Goal: Task Accomplishment & Management: Manage account settings

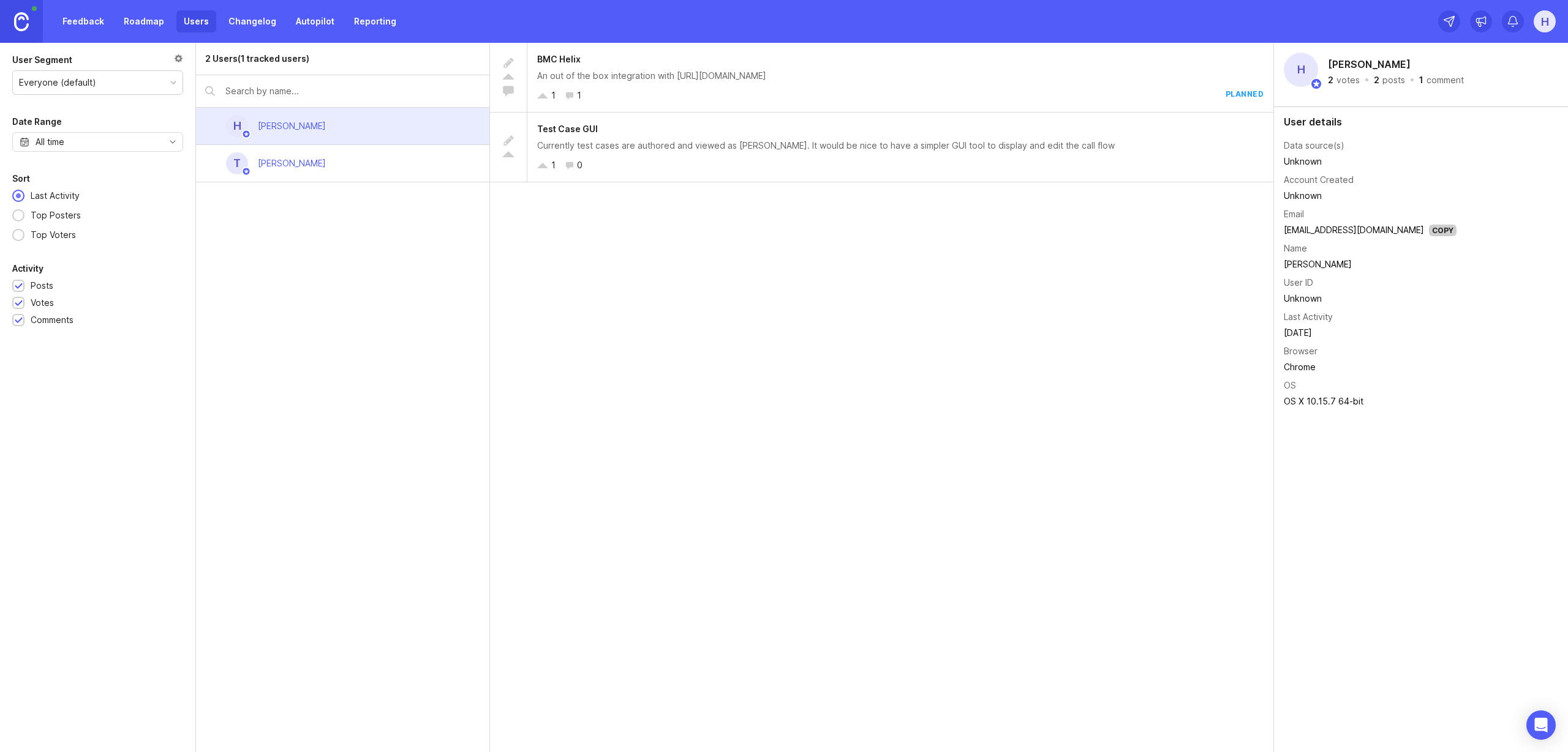
click at [83, 28] on link "Feedback" at bounding box center [83, 21] width 57 height 22
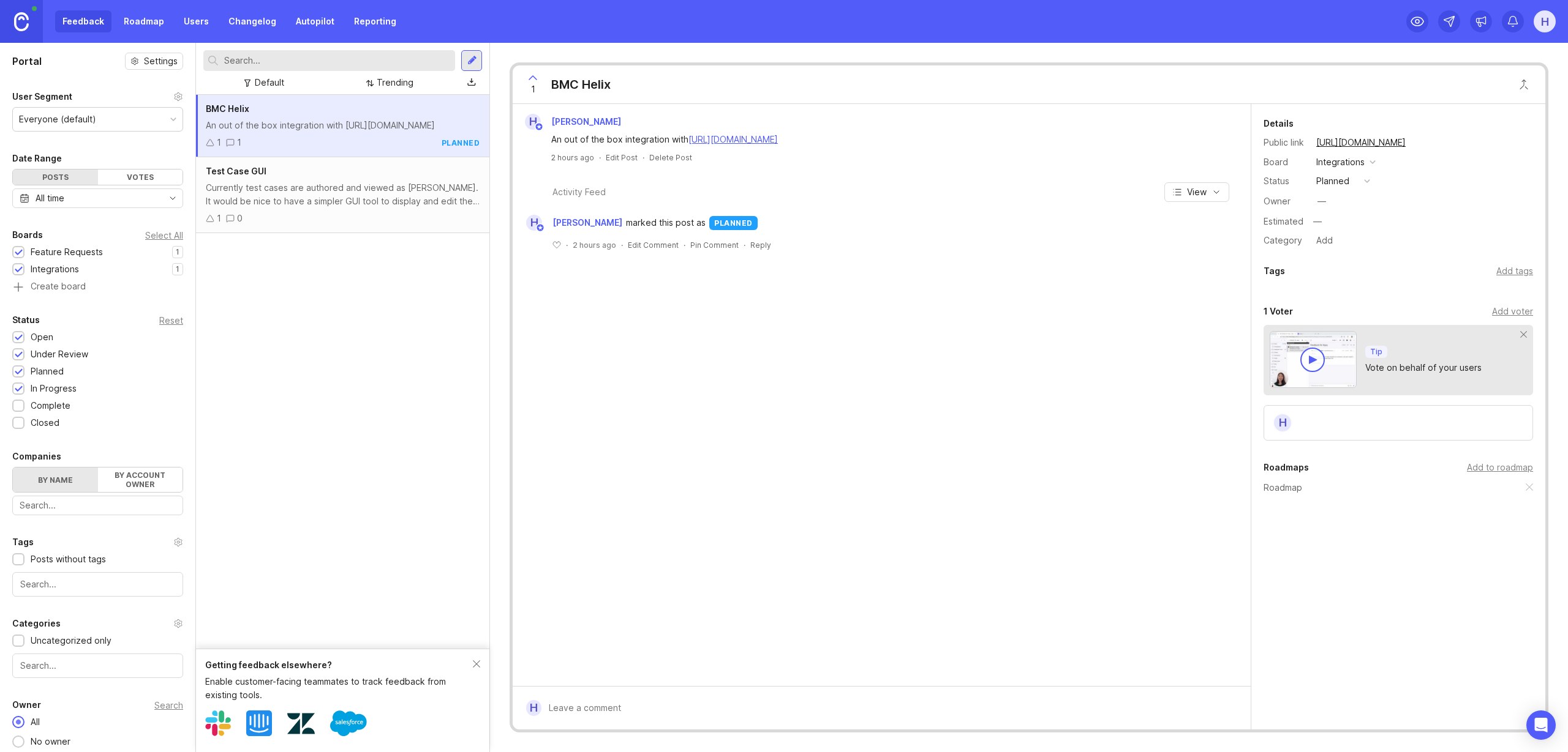
click at [377, 418] on div "BMC Helix An out of the box integration with https://www.bmc.com/it-solutions/b…" at bounding box center [343, 372] width 293 height 554
click at [8, 20] on link at bounding box center [21, 21] width 43 height 43
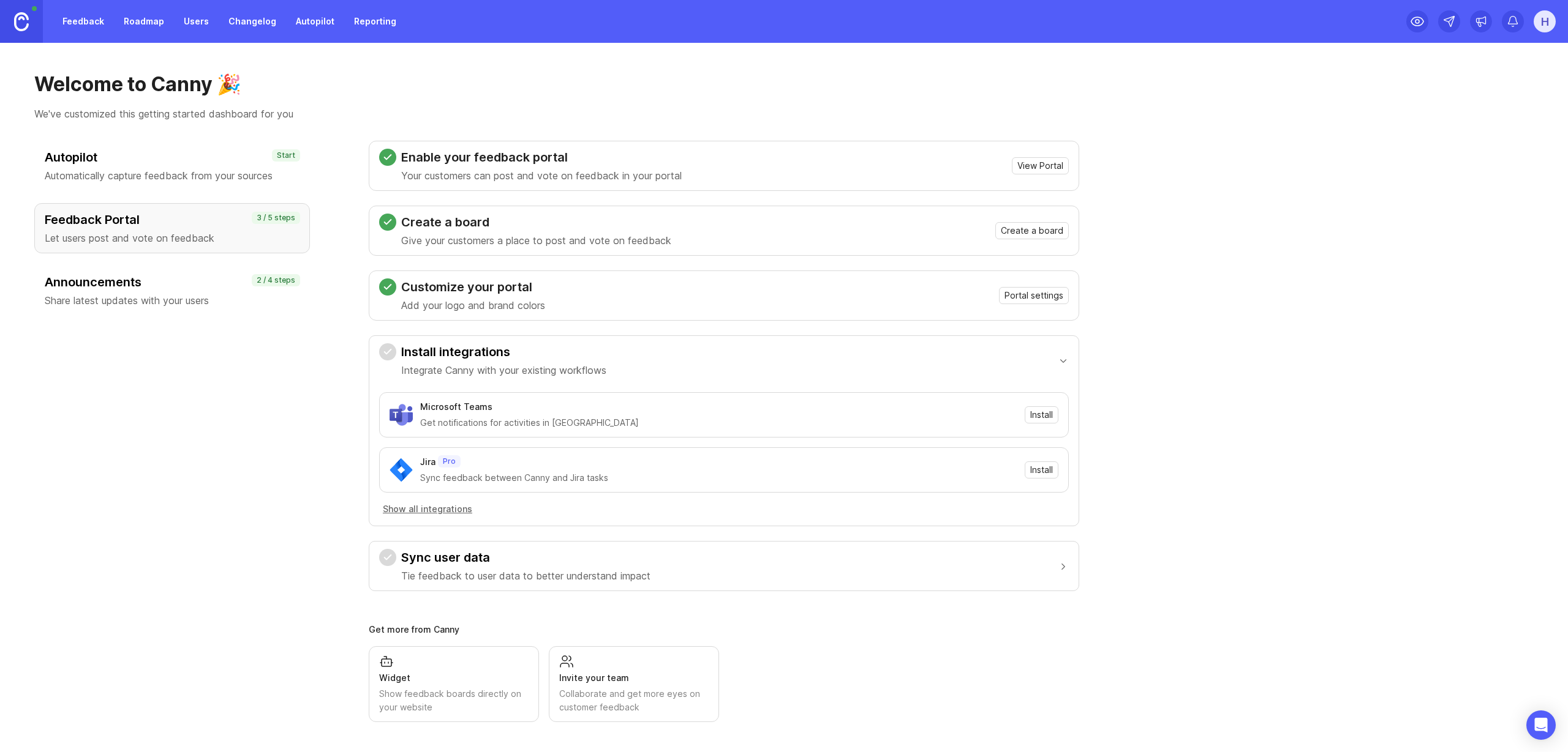
click at [142, 23] on link "Roadmap" at bounding box center [143, 21] width 55 height 22
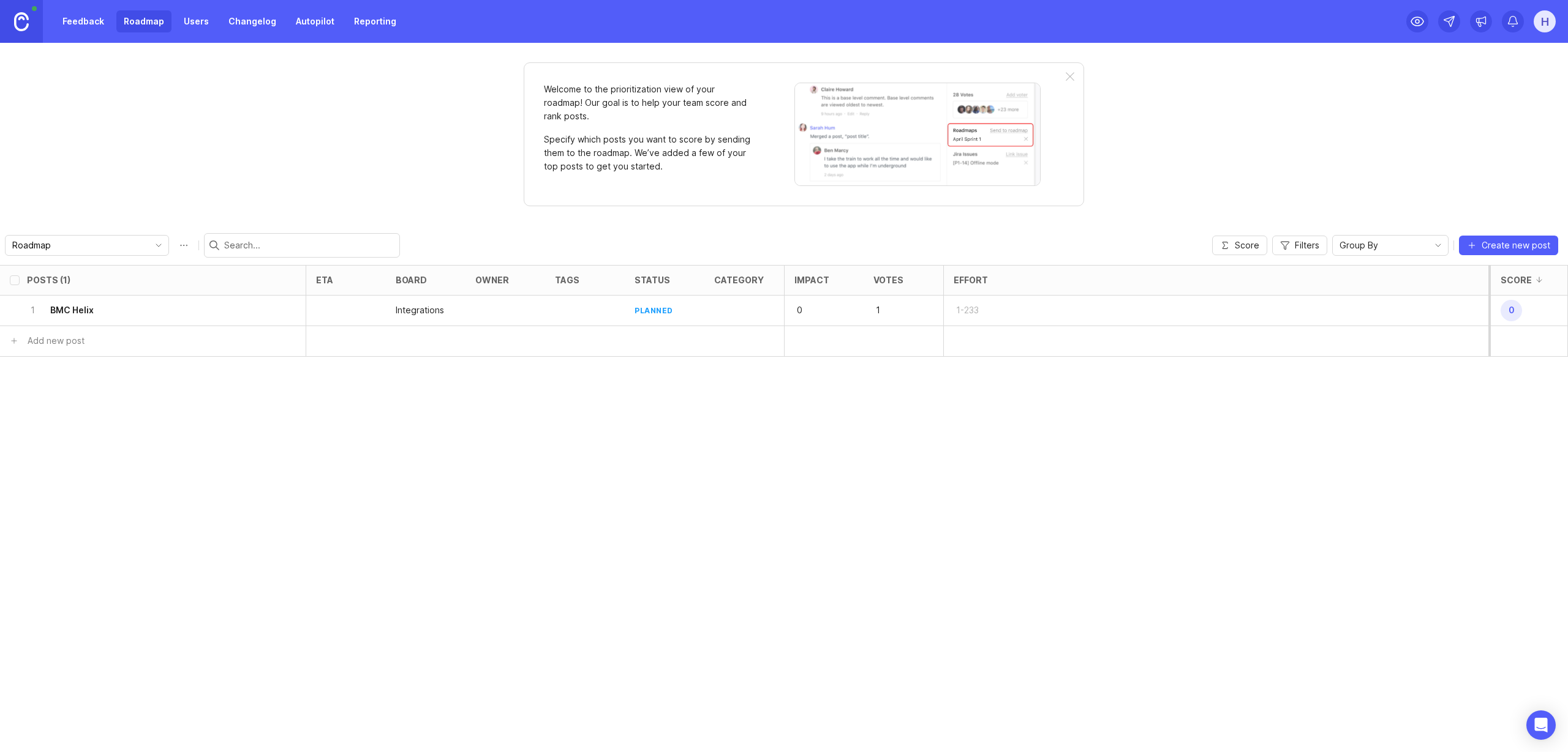
click at [20, 25] on img at bounding box center [21, 21] width 15 height 19
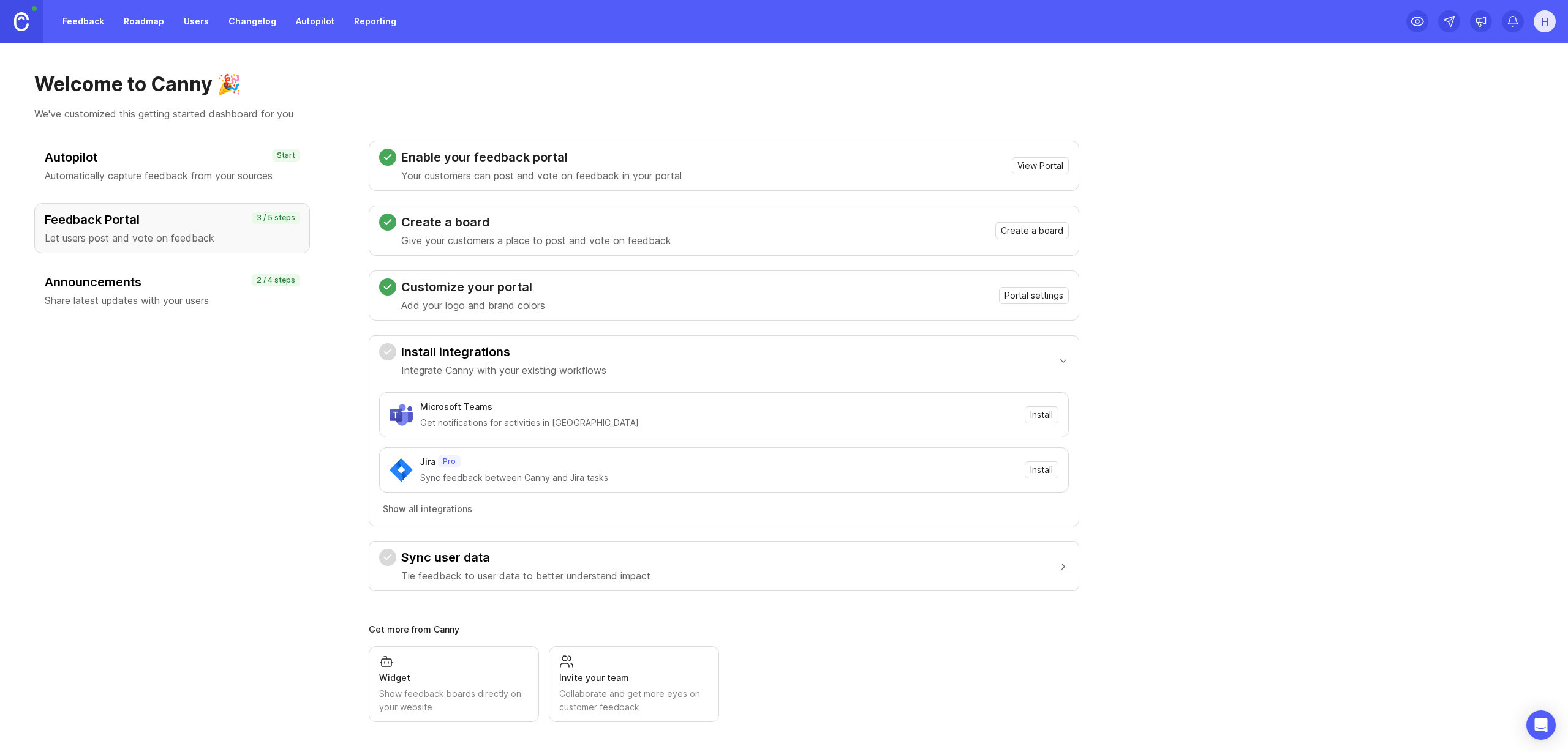
click at [89, 19] on link "Feedback" at bounding box center [83, 21] width 57 height 22
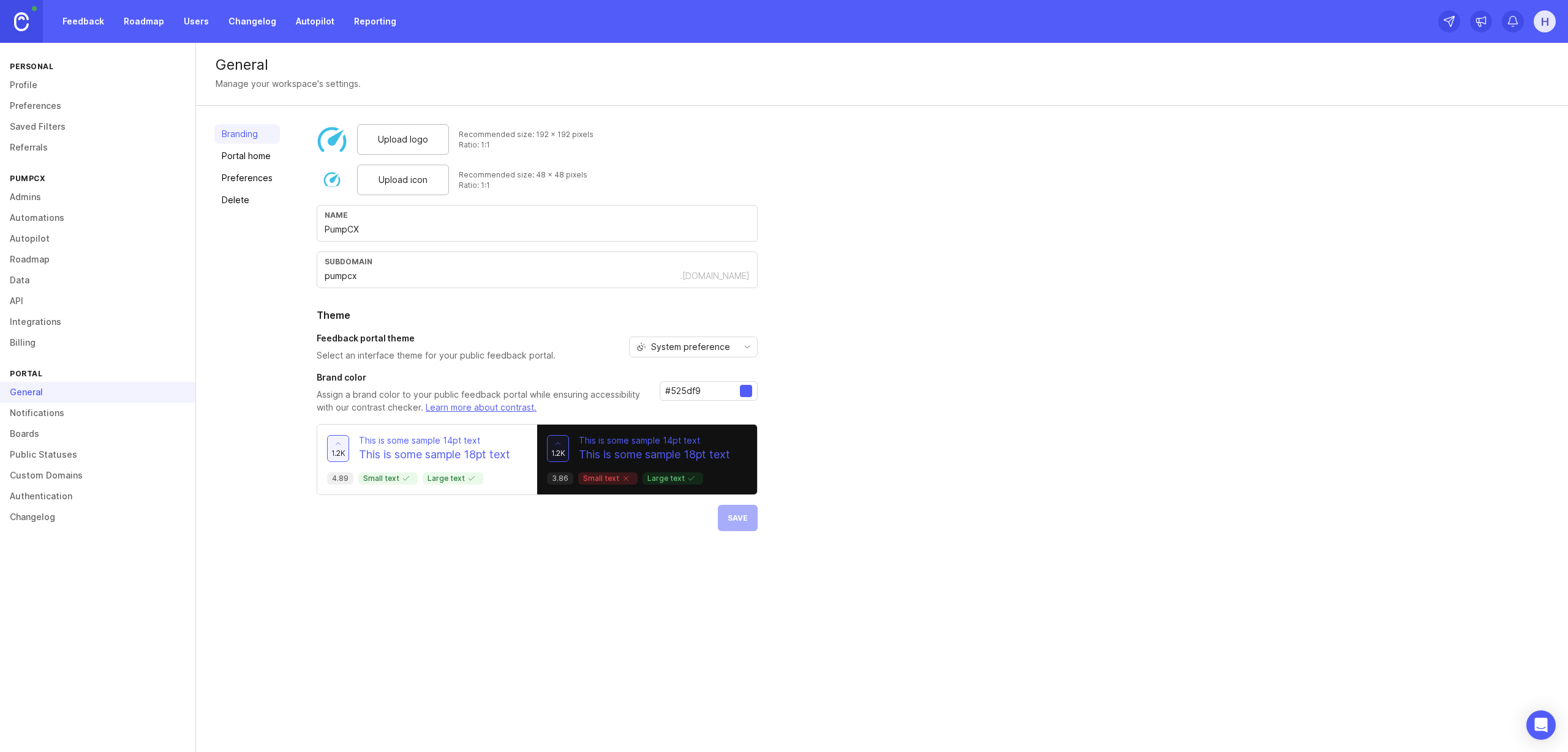
click at [34, 347] on link "Billing" at bounding box center [98, 342] width 195 height 20
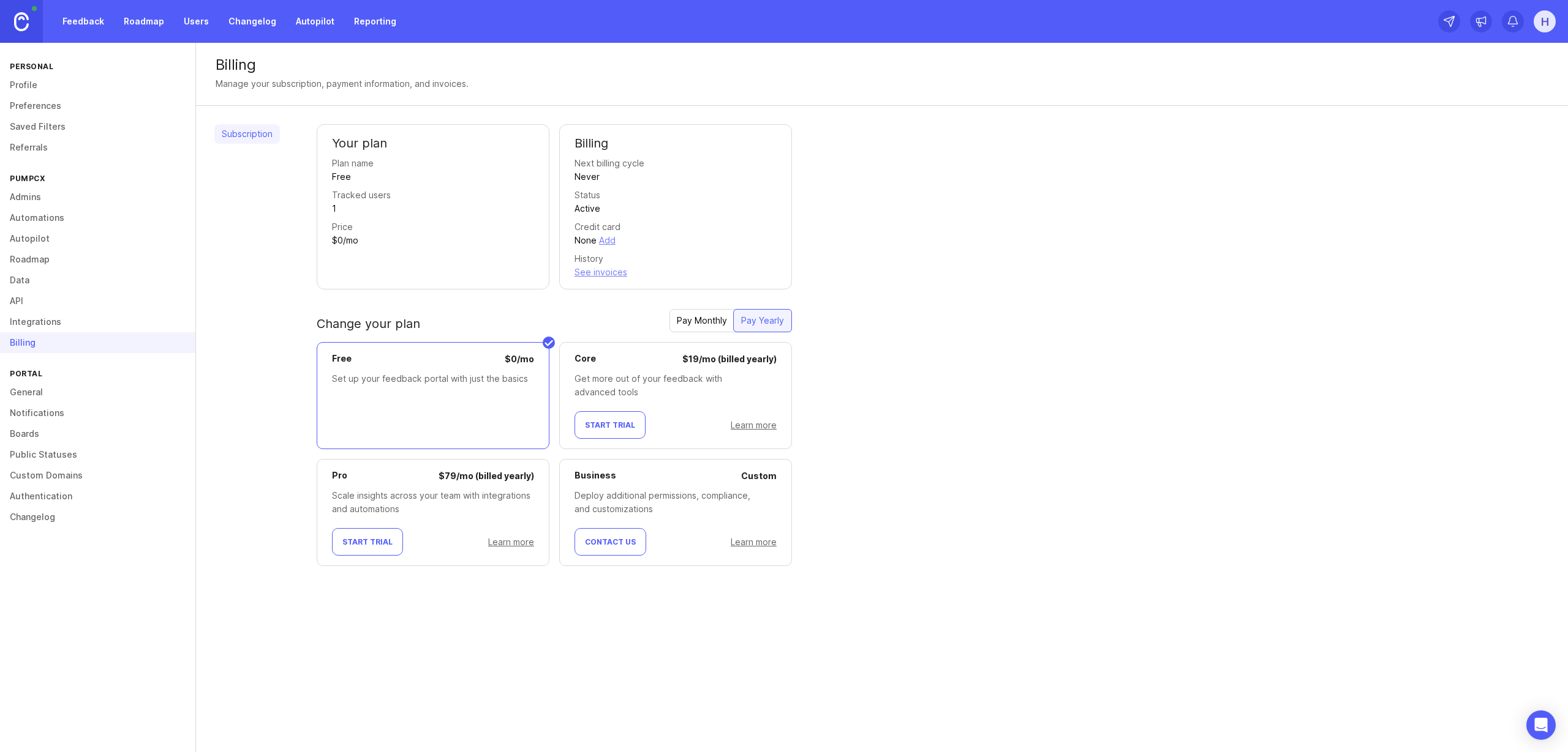
click at [761, 431] on div "Learn more" at bounding box center [753, 425] width 46 height 13
click at [757, 428] on link "Learn more" at bounding box center [753, 425] width 46 height 11
click at [42, 413] on link "Notifications" at bounding box center [98, 413] width 195 height 20
